Goal: Information Seeking & Learning: Check status

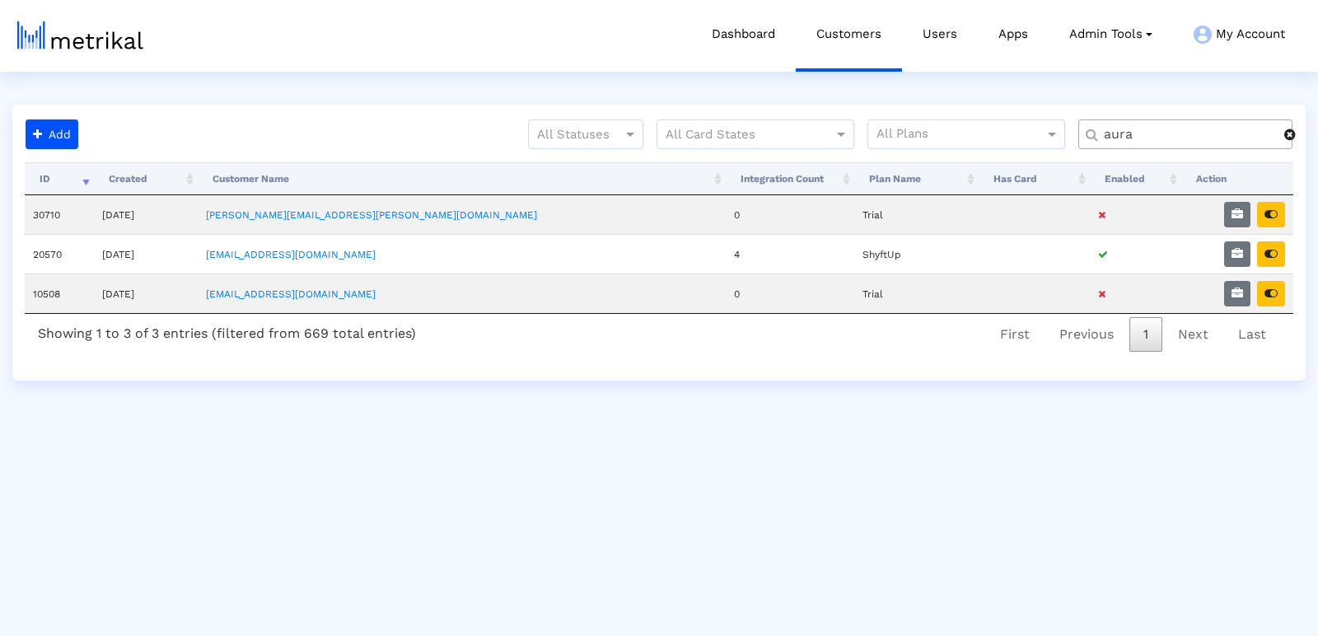
click at [1114, 136] on input "aura" at bounding box center [1188, 134] width 192 height 17
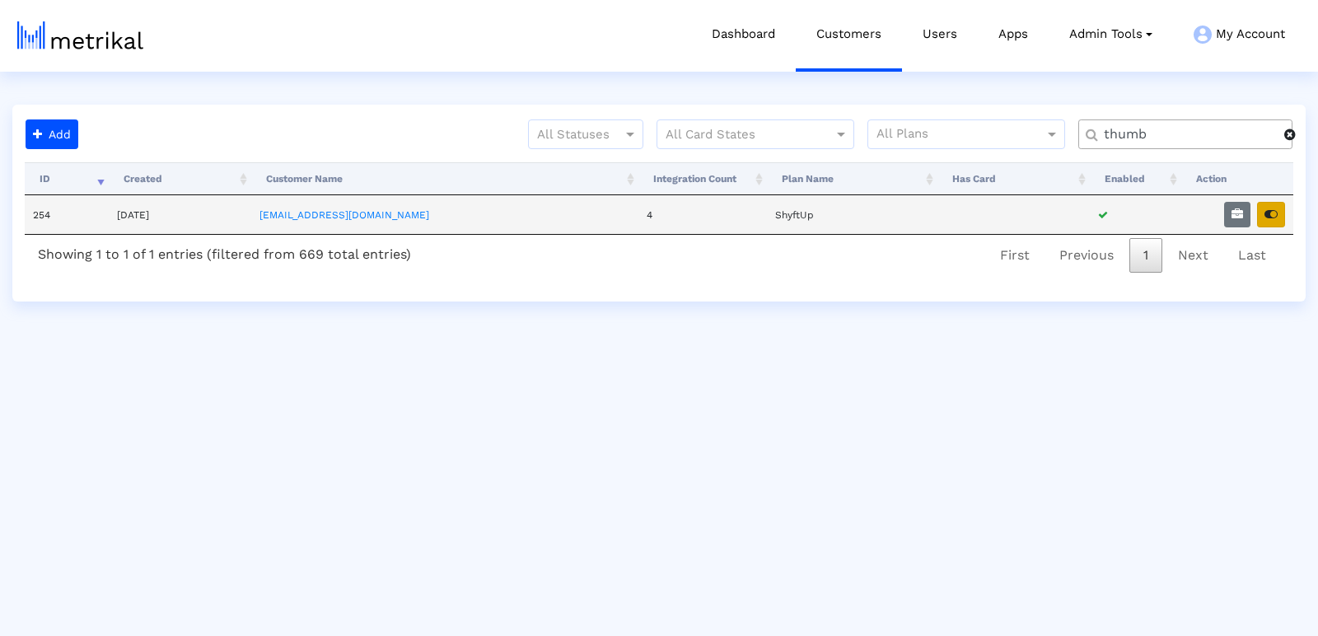
type input "thumb"
click at [1280, 225] on button "button" at bounding box center [1271, 215] width 28 height 26
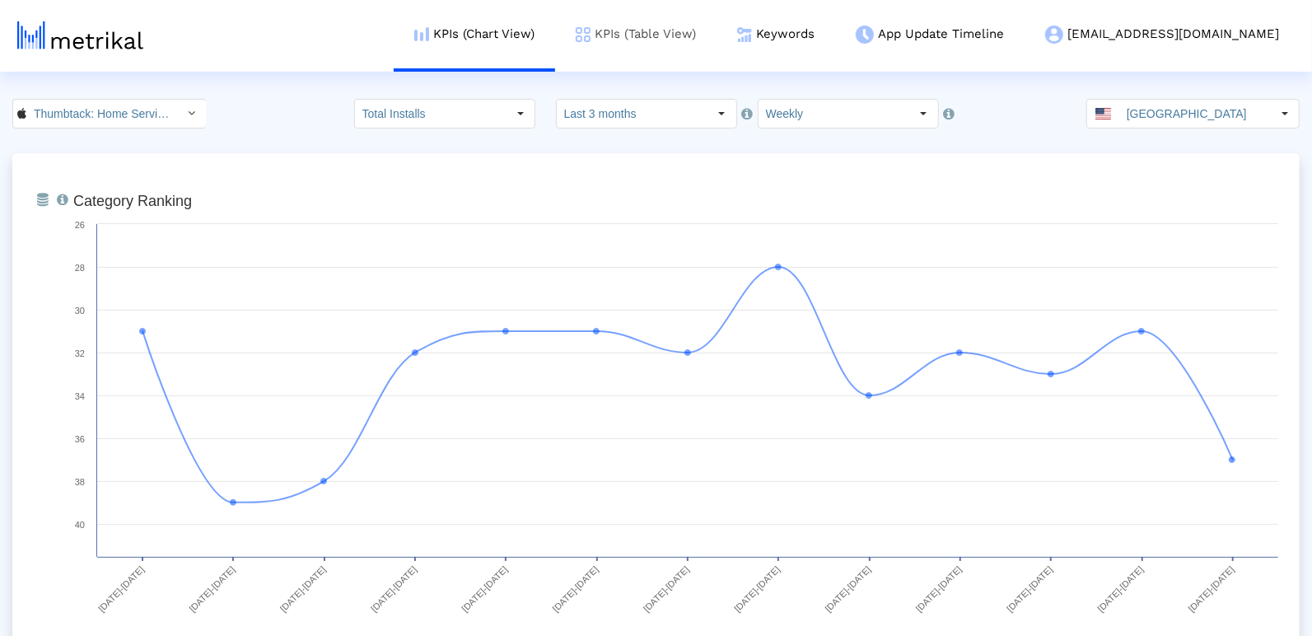
click at [664, 26] on link "KPIs (Table View)" at bounding box center [635, 34] width 161 height 68
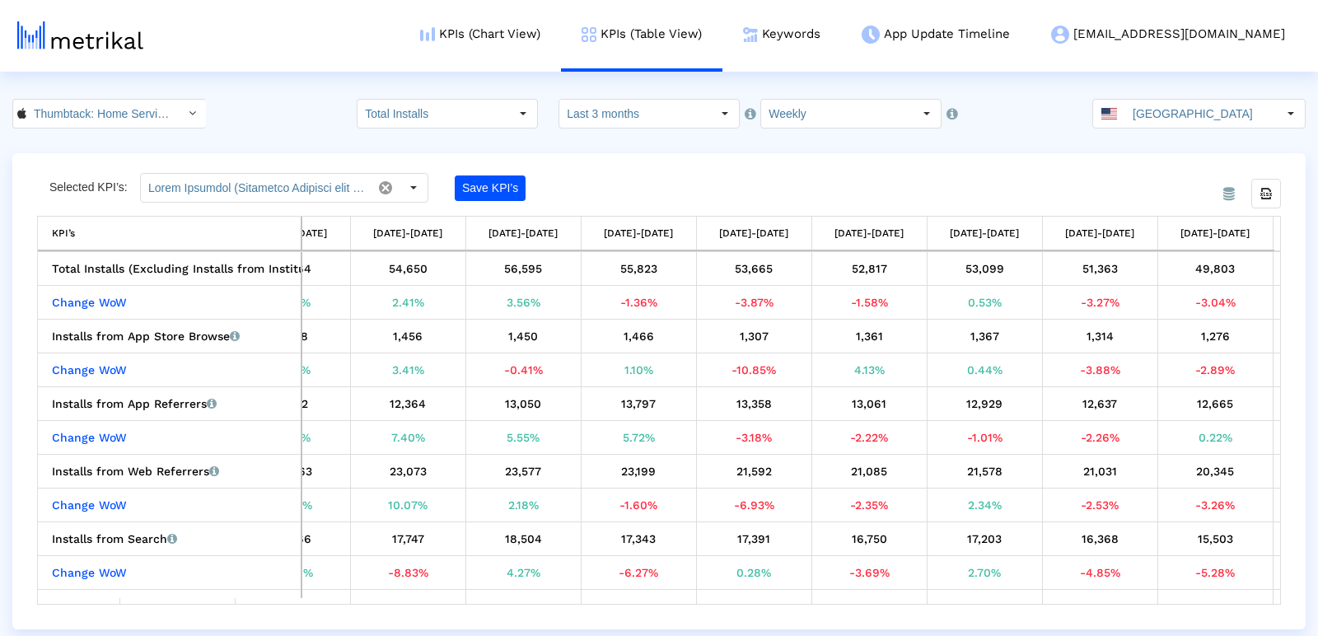
scroll to position [0, 525]
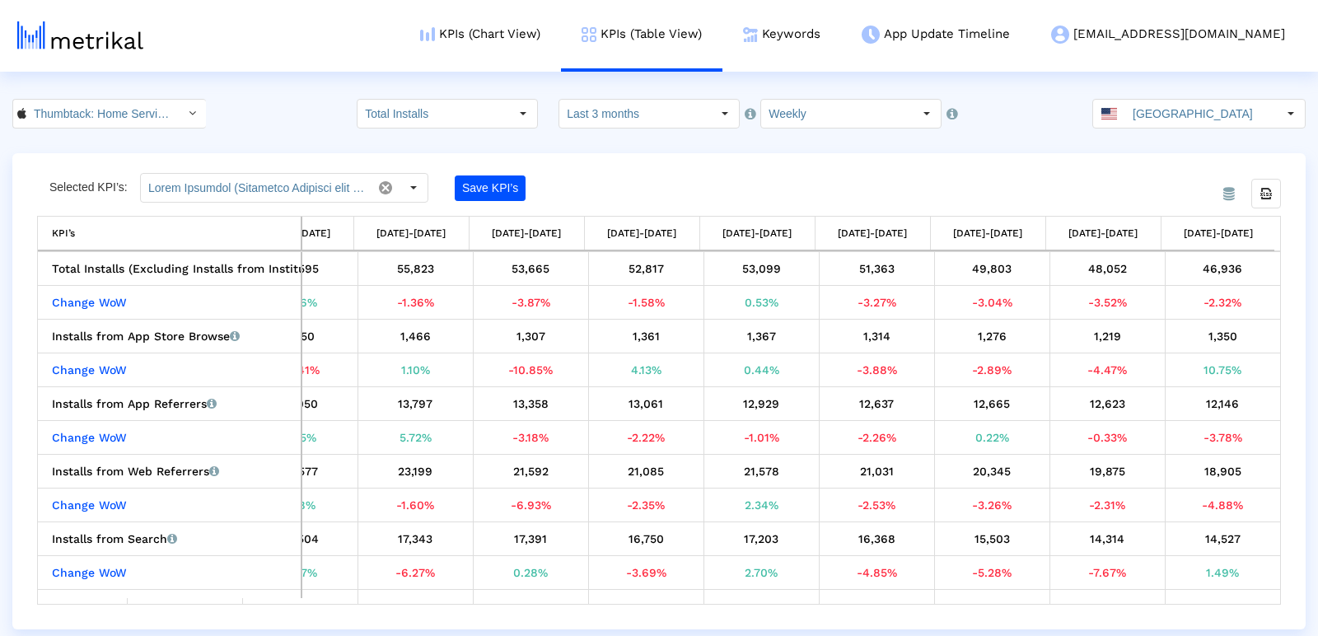
click at [609, 131] on crea-index "Thumbtack: Home Service Pros < 852703300 > Total Installs Select how far back f…" at bounding box center [659, 364] width 1318 height 531
click at [610, 121] on input "Last 3 months" at bounding box center [635, 114] width 152 height 28
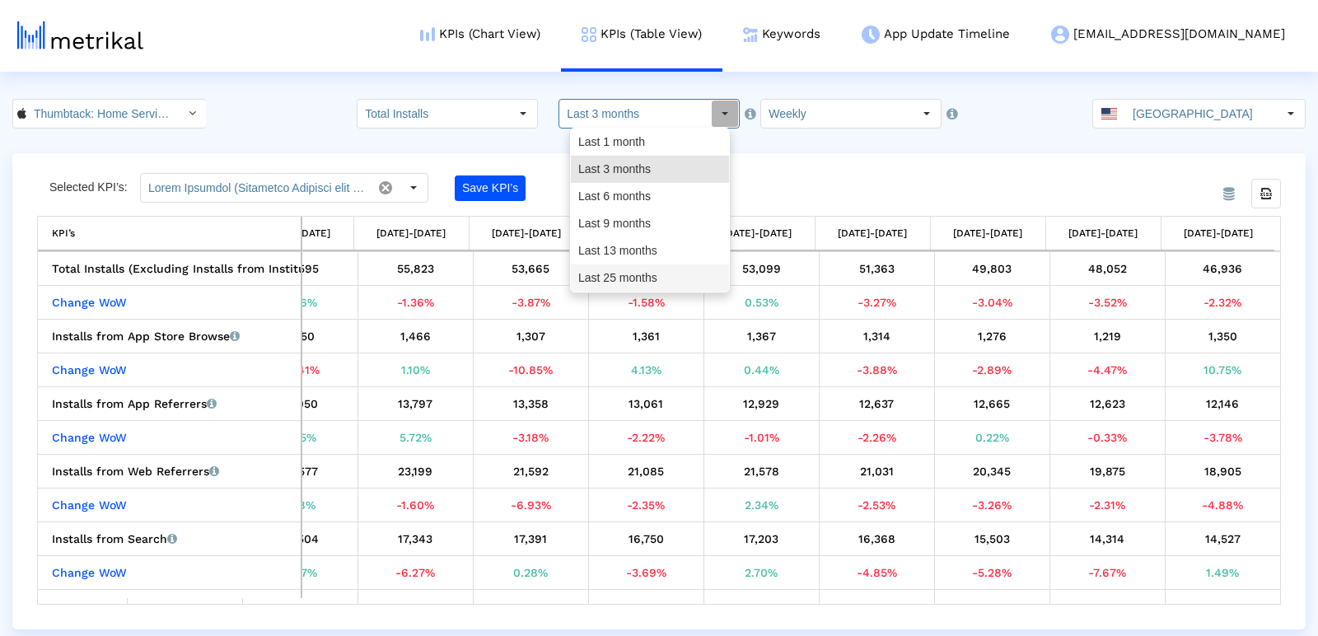
click at [626, 280] on div "Last 25 months" at bounding box center [650, 277] width 158 height 27
type input "Last 25 months"
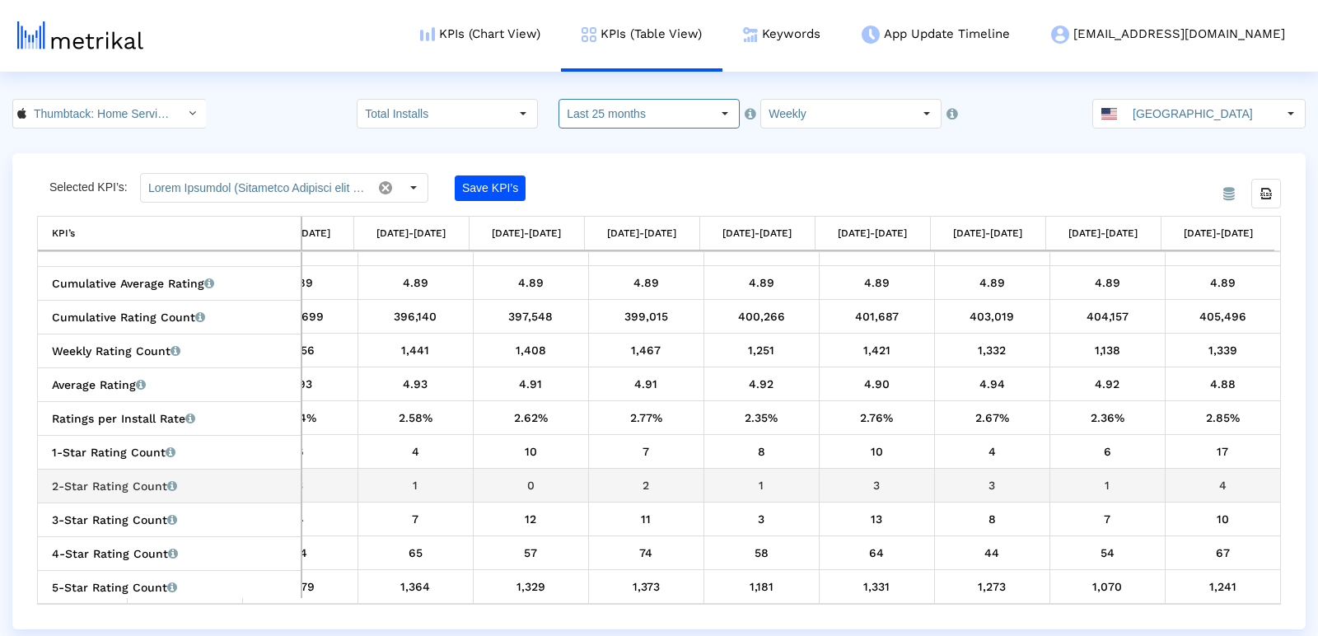
scroll to position [861, 0]
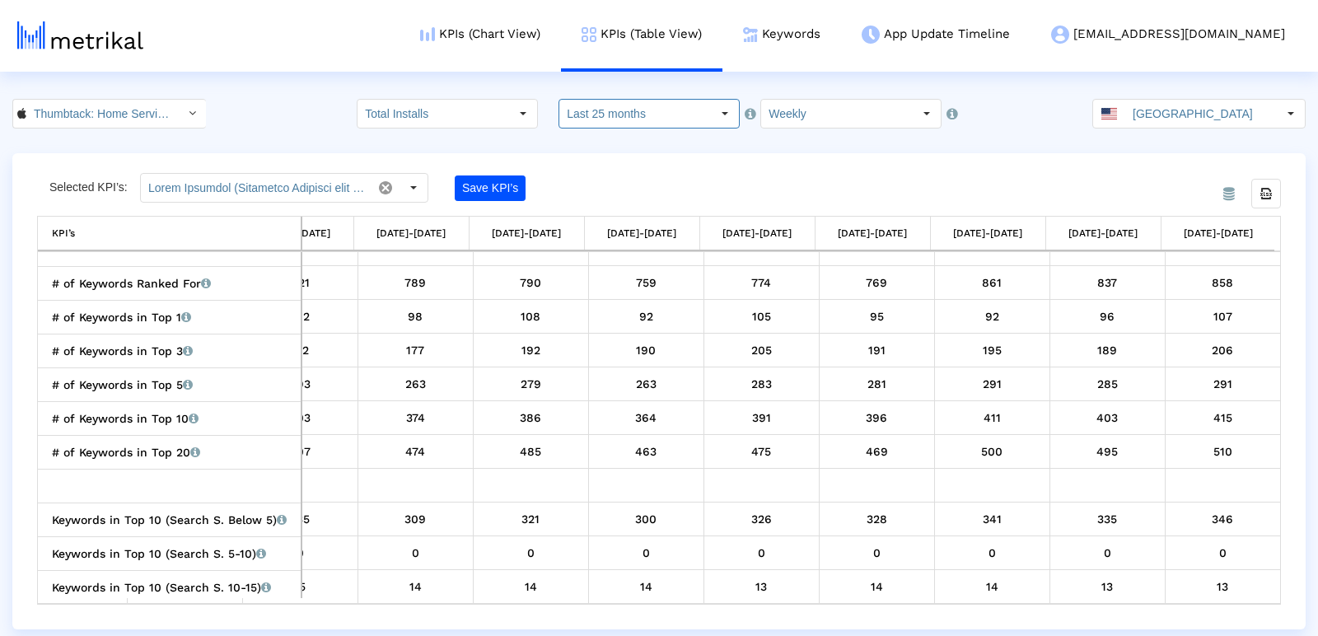
click at [73, 131] on crea-index "Thumbtack: Home Service Pros < 852703300 > Total Installs Select how far back f…" at bounding box center [659, 364] width 1318 height 531
click at [77, 122] on input "Thumbtack: Home Service Pros < 852703300 >" at bounding box center [100, 114] width 148 height 28
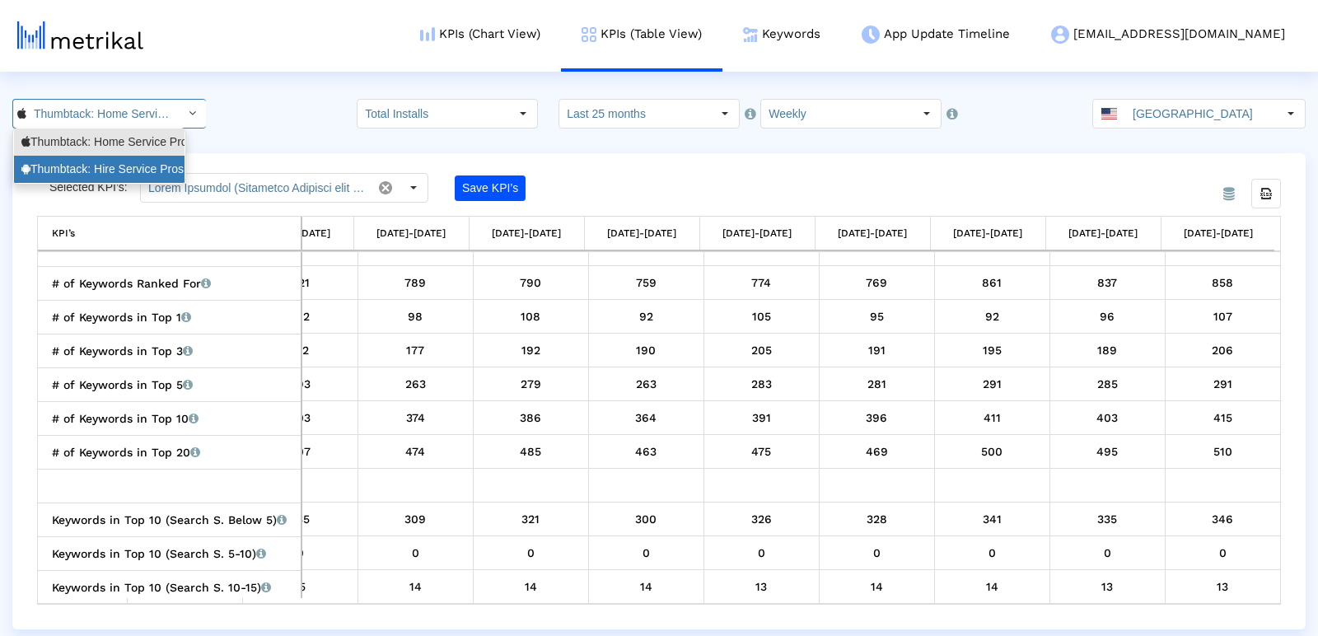
click at [51, 171] on div "Thumbtack: Hire Service Pros <com.thumbtack.consumer>" at bounding box center [99, 169] width 156 height 16
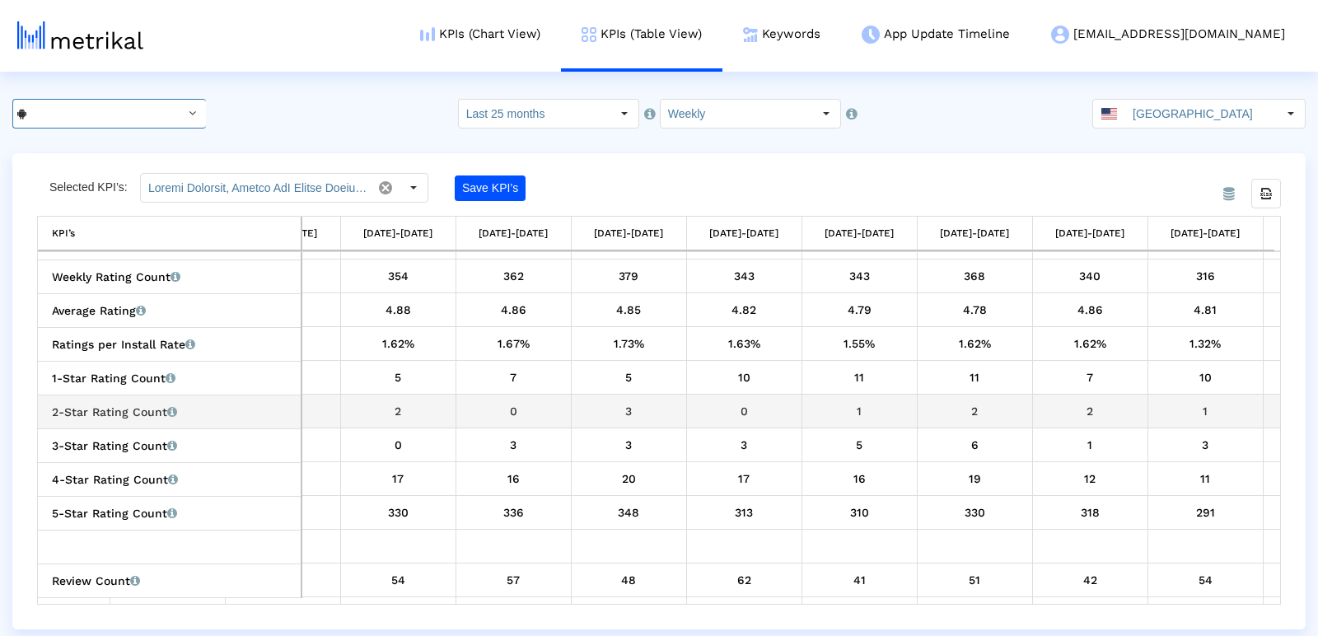
scroll to position [685, 9486]
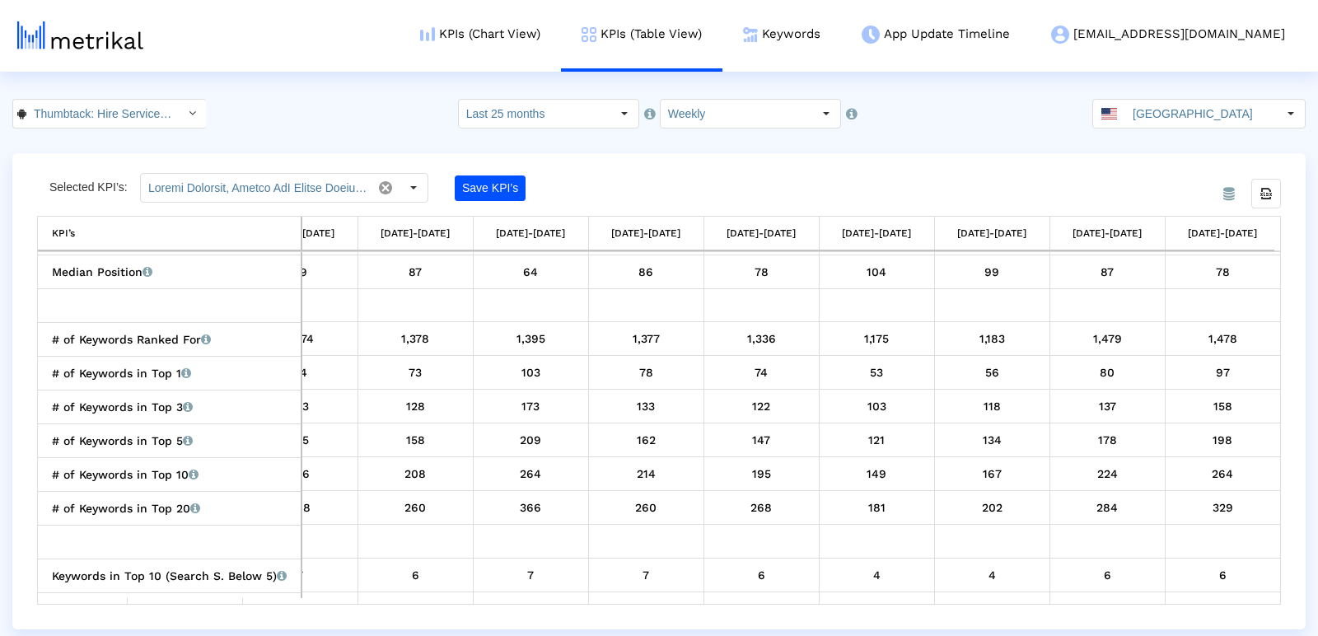
drag, startPoint x: 1181, startPoint y: 604, endPoint x: 1207, endPoint y: 604, distance: 25.5
click at [1208, 604] on div "From Database Selected KPI’s: Save KPI’s Export all data KPI’s KPI’s [DATE]-[DA…" at bounding box center [659, 391] width 1294 height 476
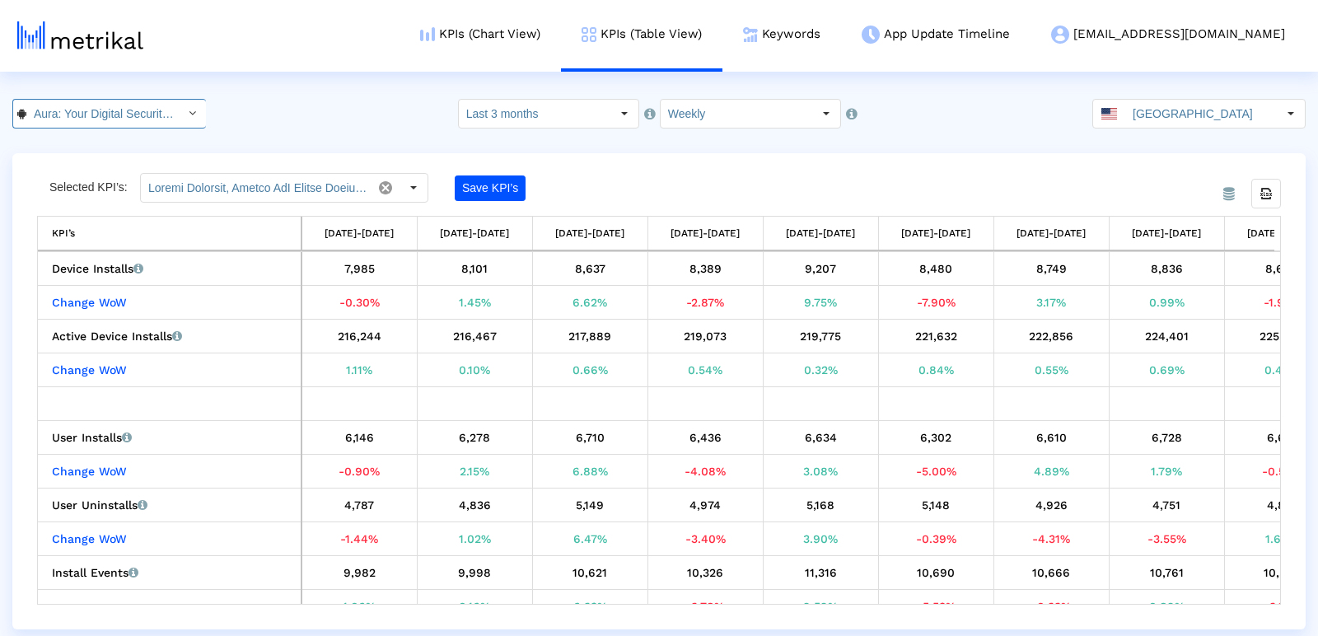
scroll to position [0, 525]
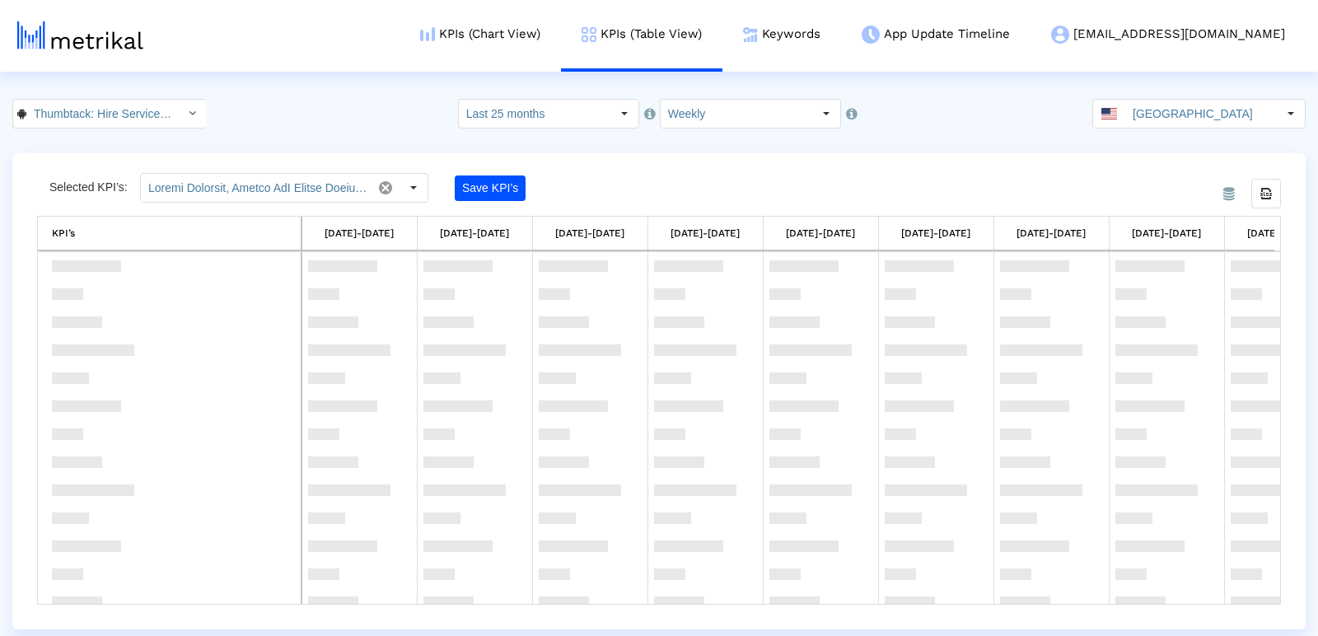
scroll to position [1270, 0]
